Goal: Task Accomplishment & Management: Use online tool/utility

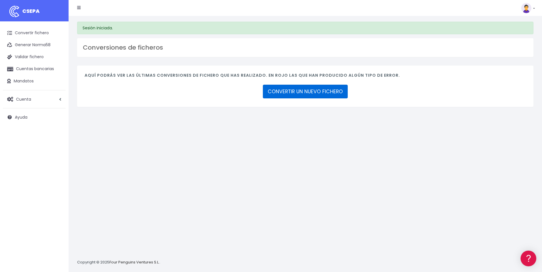
click at [297, 89] on link "CONVERTIR UN NUEVO FICHERO" at bounding box center [305, 92] width 85 height 14
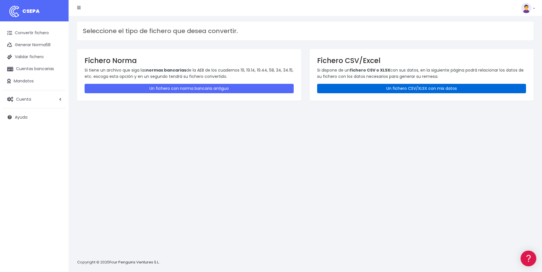
click at [392, 89] on link "Un fichero CSV/XLSX con mis datos" at bounding box center [421, 88] width 209 height 9
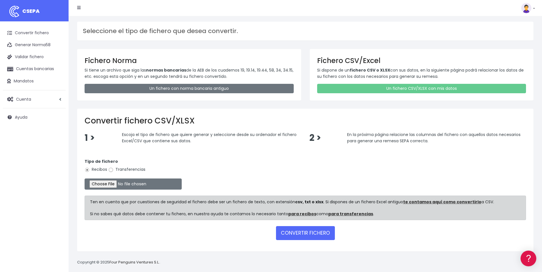
click at [112, 168] on input "Transferencias" at bounding box center [110, 170] width 5 height 5
radio input "true"
click at [113, 186] on input "file" at bounding box center [133, 184] width 97 height 11
type input "C:\fakepath\Copia de LIQUIDACION_SARAGONZALEZ_ALC.csv"
click at [302, 235] on button "CONVERTIR FICHERO" at bounding box center [305, 233] width 59 height 14
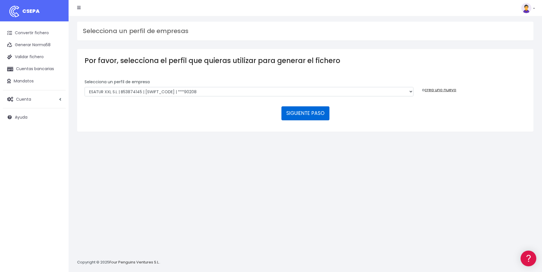
click at [324, 116] on button "SIGUIENTE PASO" at bounding box center [305, 114] width 48 height 14
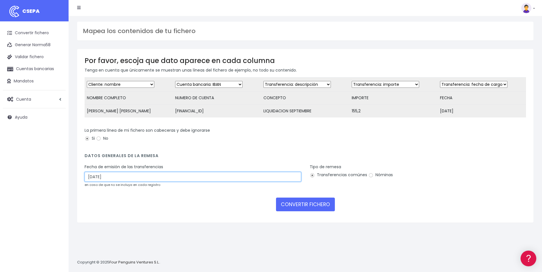
click at [138, 182] on input "[DATE]" at bounding box center [193, 177] width 216 height 10
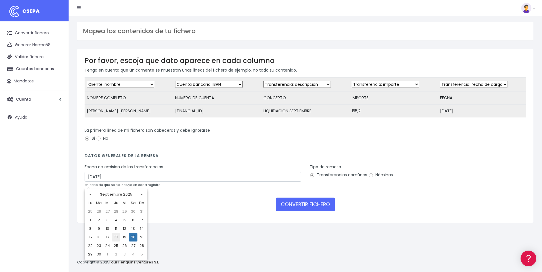
click at [115, 238] on td "18" at bounding box center [116, 237] width 9 height 9
type input "[DATE]"
click at [370, 178] on input "Nóminas" at bounding box center [370, 175] width 5 height 5
radio input "true"
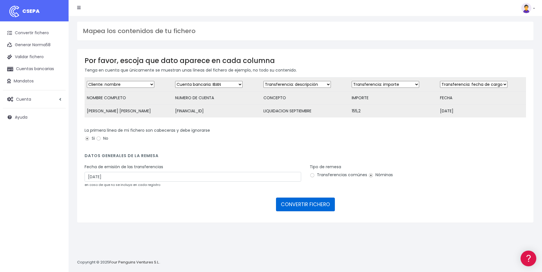
click at [311, 209] on button "CONVERTIR FICHERO" at bounding box center [305, 205] width 59 height 14
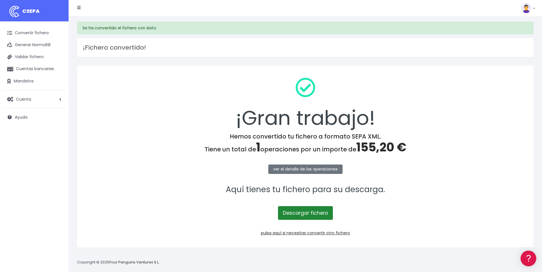
click at [306, 213] on link "Descargar fichero" at bounding box center [305, 213] width 55 height 14
click at [373, 214] on p "Descargar fichero" at bounding box center [305, 210] width 441 height 20
